Goal: Navigation & Orientation: Understand site structure

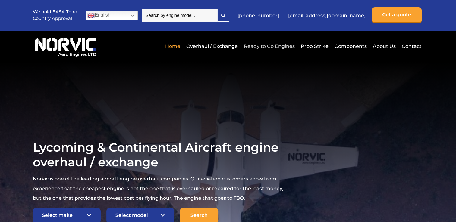
click at [258, 46] on link "Ready to Go Engines" at bounding box center [269, 46] width 54 height 15
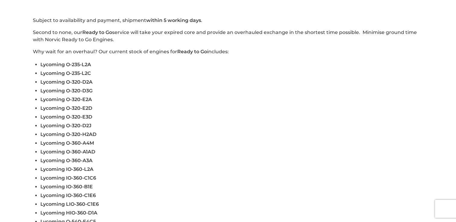
scroll to position [181, 0]
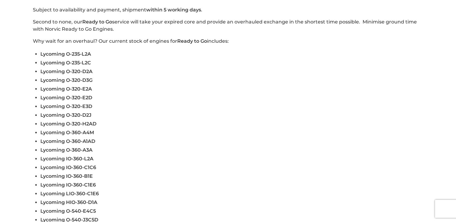
click at [78, 132] on span "Lycoming O-360-A4M" at bounding box center [67, 133] width 54 height 6
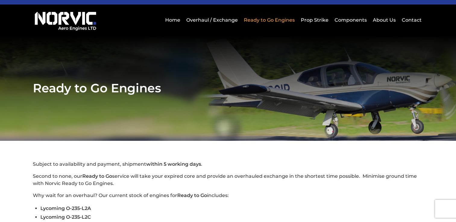
scroll to position [0, 0]
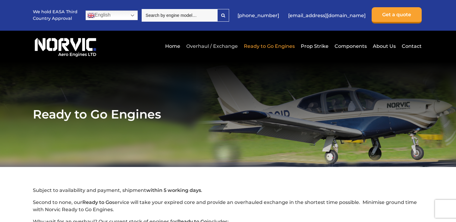
click at [216, 46] on link "Overhaul / Exchange" at bounding box center [212, 46] width 55 height 15
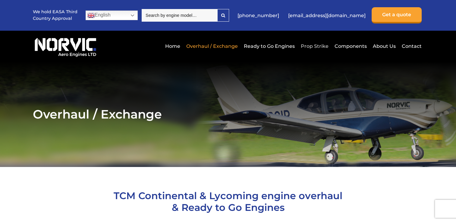
click at [310, 45] on link "Prop Strike" at bounding box center [314, 46] width 31 height 15
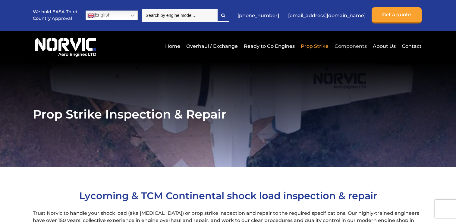
click at [345, 46] on link "Components" at bounding box center [350, 46] width 35 height 15
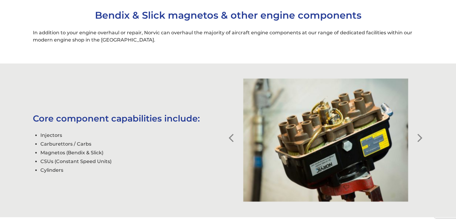
scroll to position [271, 0]
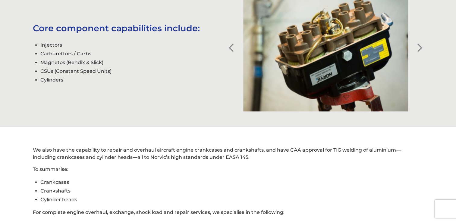
click at [419, 46] on button "Next" at bounding box center [420, 43] width 6 height 6
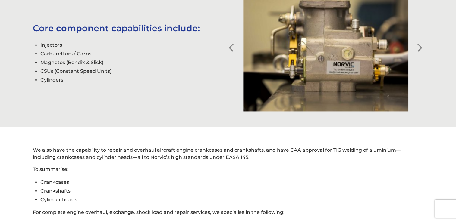
click at [419, 46] on button "Next" at bounding box center [420, 43] width 6 height 6
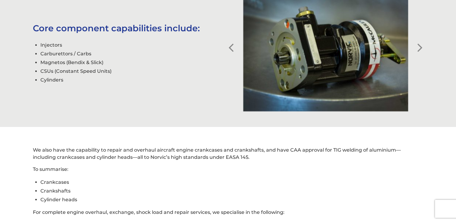
click at [419, 46] on button "Next" at bounding box center [420, 43] width 6 height 6
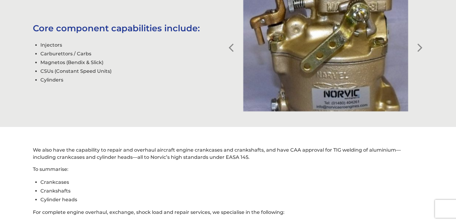
click at [419, 46] on button "Next" at bounding box center [420, 43] width 6 height 6
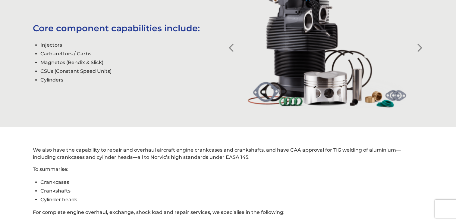
click at [419, 46] on button "Next" at bounding box center [420, 43] width 6 height 6
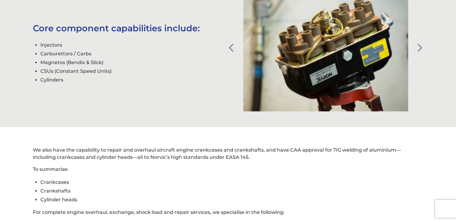
click at [419, 46] on button "Next" at bounding box center [420, 43] width 6 height 6
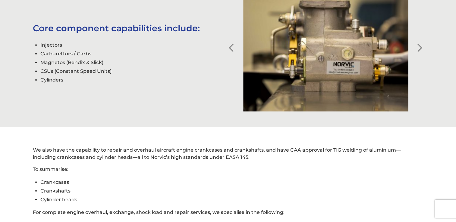
click at [419, 46] on button "Next" at bounding box center [420, 43] width 6 height 6
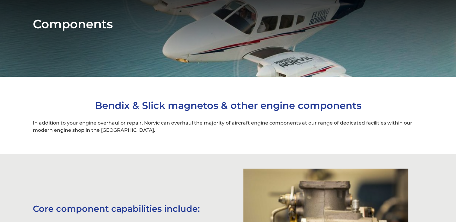
scroll to position [0, 0]
